Goal: Find contact information: Find contact information

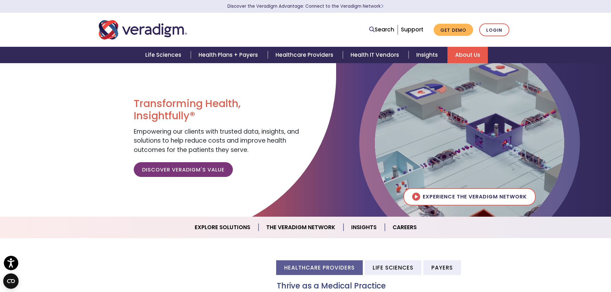
click at [462, 53] on link "About Us" at bounding box center [467, 55] width 40 height 16
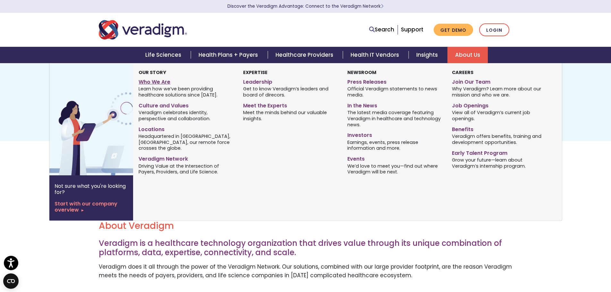
click at [161, 83] on link "Who We Are" at bounding box center [185, 80] width 95 height 9
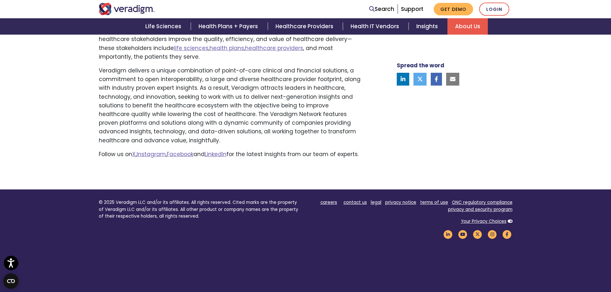
scroll to position [457, 0]
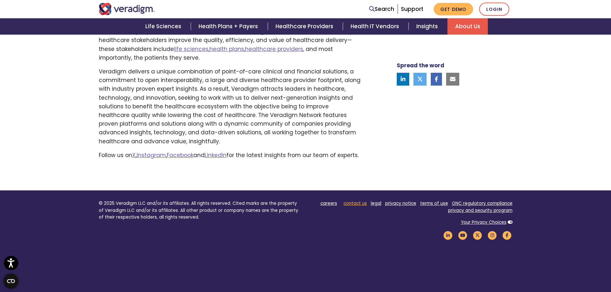
click at [355, 206] on link "contact us" at bounding box center [354, 203] width 23 height 6
